Goal: Task Accomplishment & Management: Manage account settings

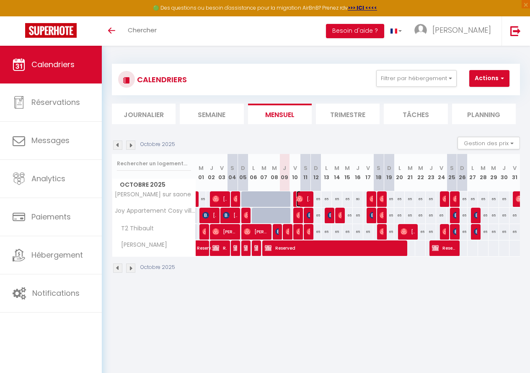
click at [305, 197] on span "[PERSON_NAME]" at bounding box center [303, 199] width 14 height 16
select select "OK"
select select "0"
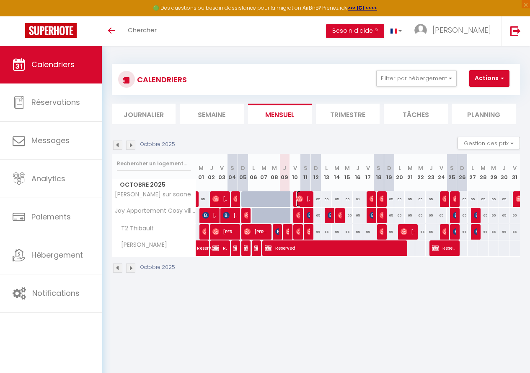
select select "1"
select select
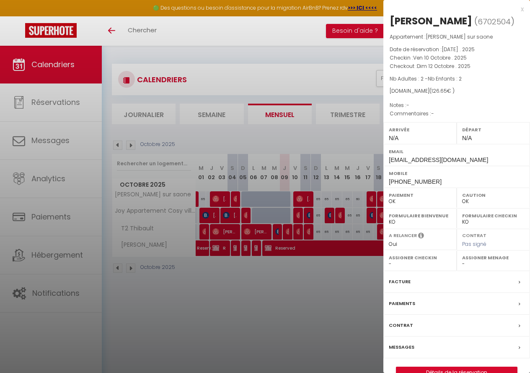
click at [305, 214] on div at bounding box center [265, 186] width 530 height 373
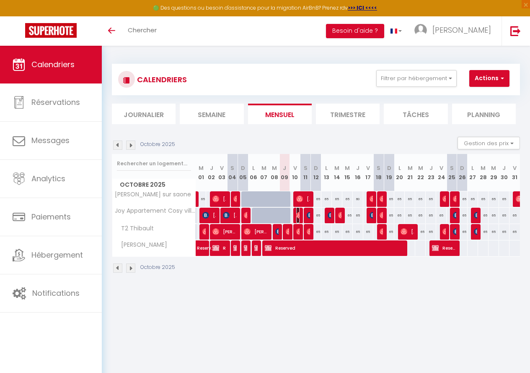
click at [297, 214] on img at bounding box center [299, 215] width 7 height 7
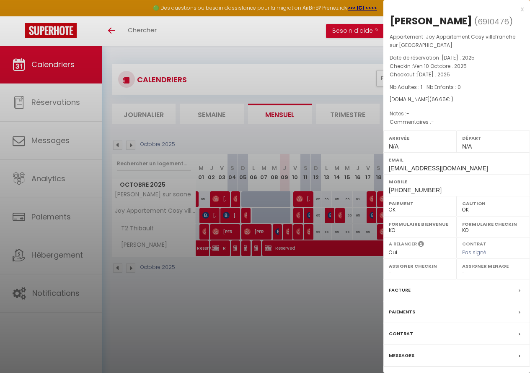
click at [297, 214] on div at bounding box center [265, 186] width 530 height 373
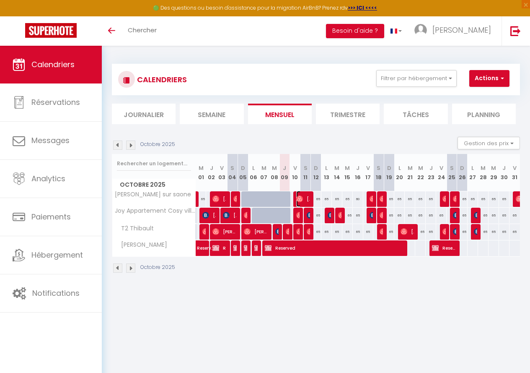
click at [298, 197] on img at bounding box center [299, 198] width 7 height 7
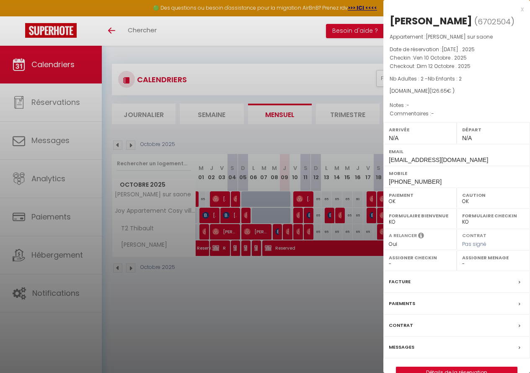
click at [306, 215] on div at bounding box center [265, 186] width 530 height 373
